Goal: Navigation & Orientation: Find specific page/section

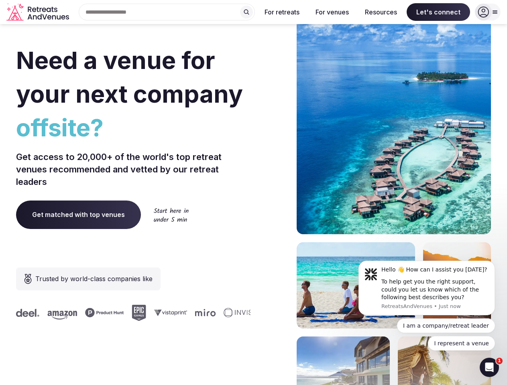
click at [253, 193] on div "Need a venue for your next company offsite? Get access to 20,000+ of the world'…" at bounding box center [253, 240] width 475 height 484
click at [167, 12] on div "Search Popular Destinations [GEOGRAPHIC_DATA], [GEOGRAPHIC_DATA] [GEOGRAPHIC_DA…" at bounding box center [163, 12] width 183 height 17
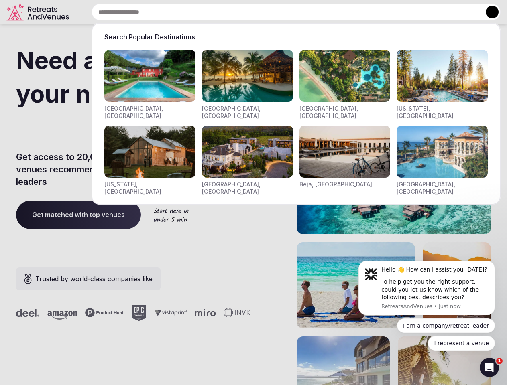
click at [246, 12] on input "text" at bounding box center [296, 12] width 409 height 17
click at [282, 12] on input "text" at bounding box center [296, 12] width 409 height 17
click at [332, 12] on input "text" at bounding box center [296, 12] width 409 height 17
click at [381, 12] on input "text" at bounding box center [296, 12] width 409 height 17
click at [438, 12] on input "text" at bounding box center [296, 12] width 409 height 17
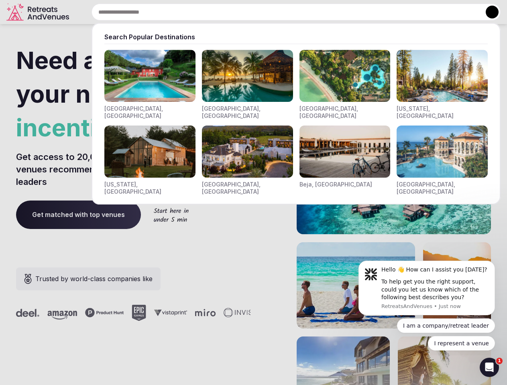
click at [488, 12] on button at bounding box center [492, 12] width 13 height 13
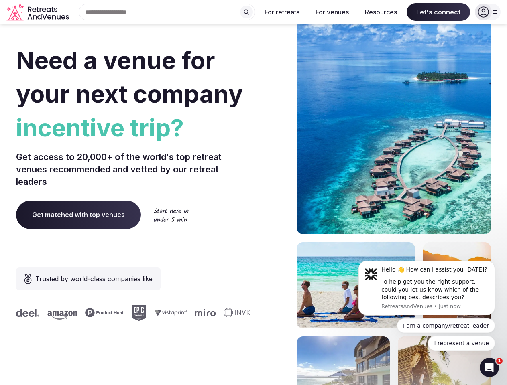
click at [427, 288] on div "To help get you the right support, could you let us know which of the following…" at bounding box center [435, 290] width 108 height 24
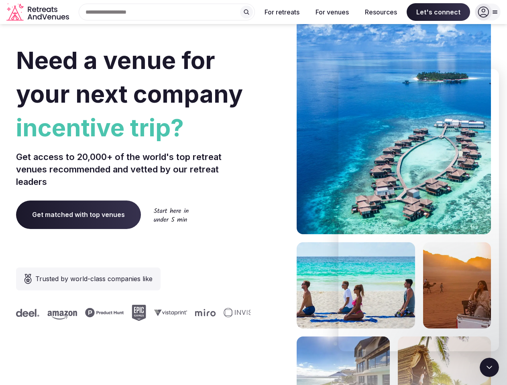
click at [496, 263] on section "Need a venue for your next company incentive trip? Get access to 20,000+ of the…" at bounding box center [253, 240] width 507 height 484
